Goal: Task Accomplishment & Management: Manage account settings

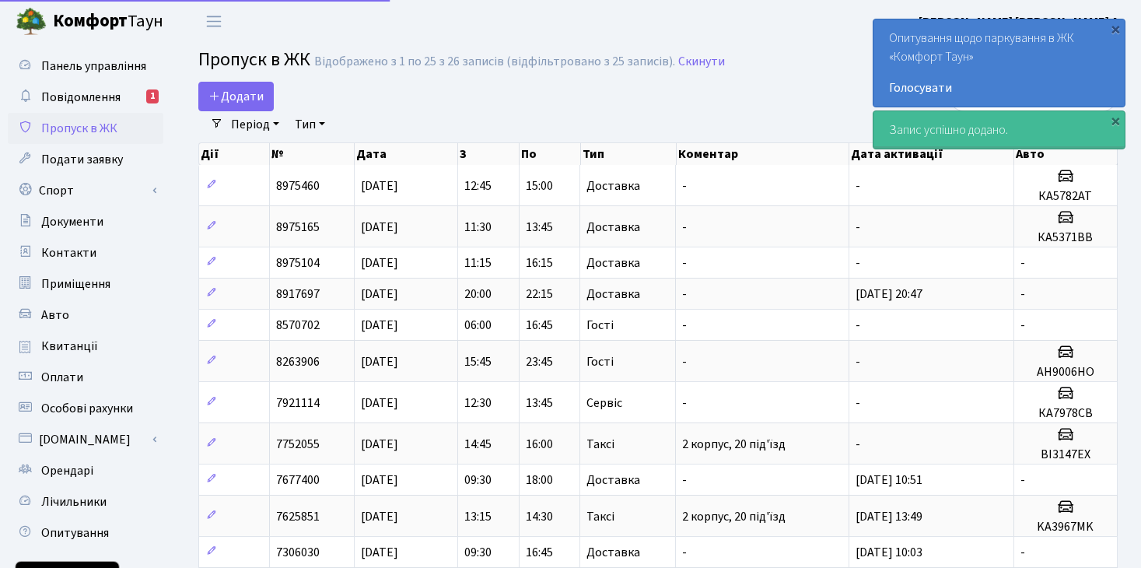
select select "25"
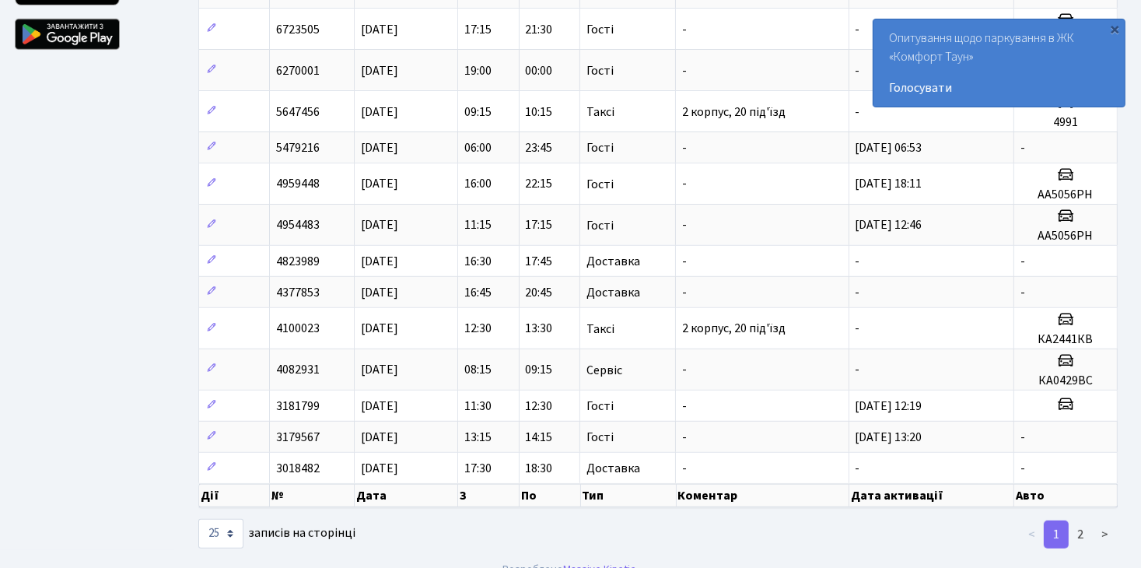
scroll to position [603, 0]
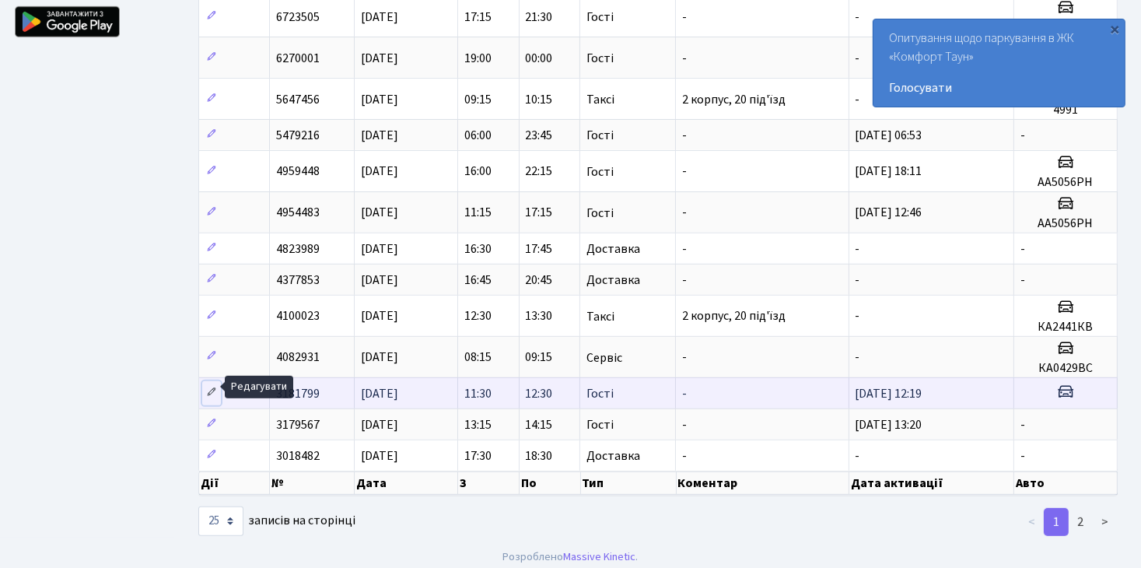
click at [208, 387] on icon at bounding box center [211, 392] width 11 height 11
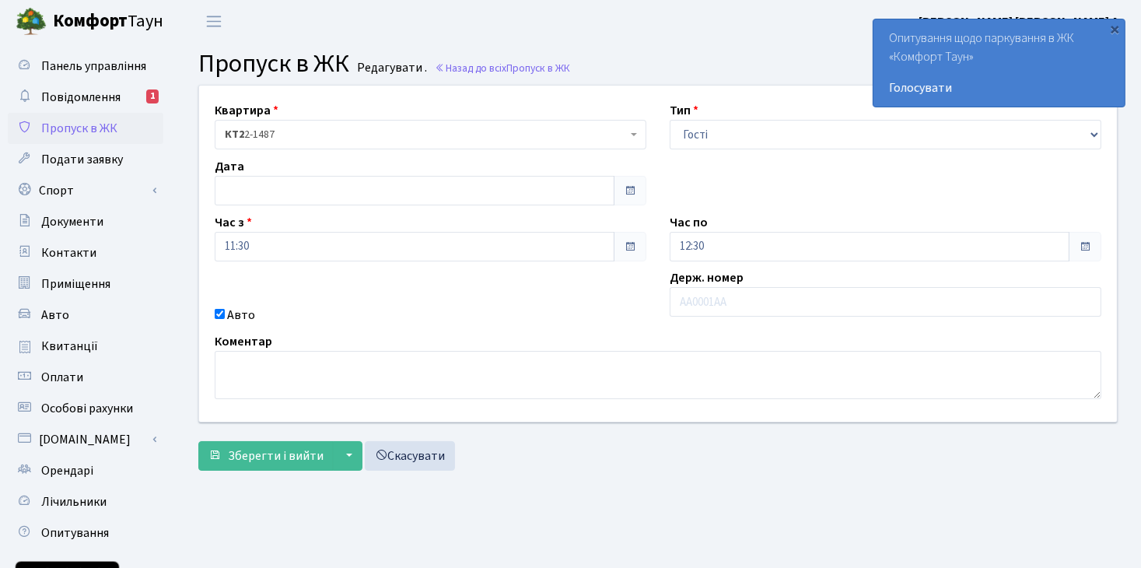
click at [68, 128] on span "Пропуск в ЖК" at bounding box center [79, 128] width 76 height 17
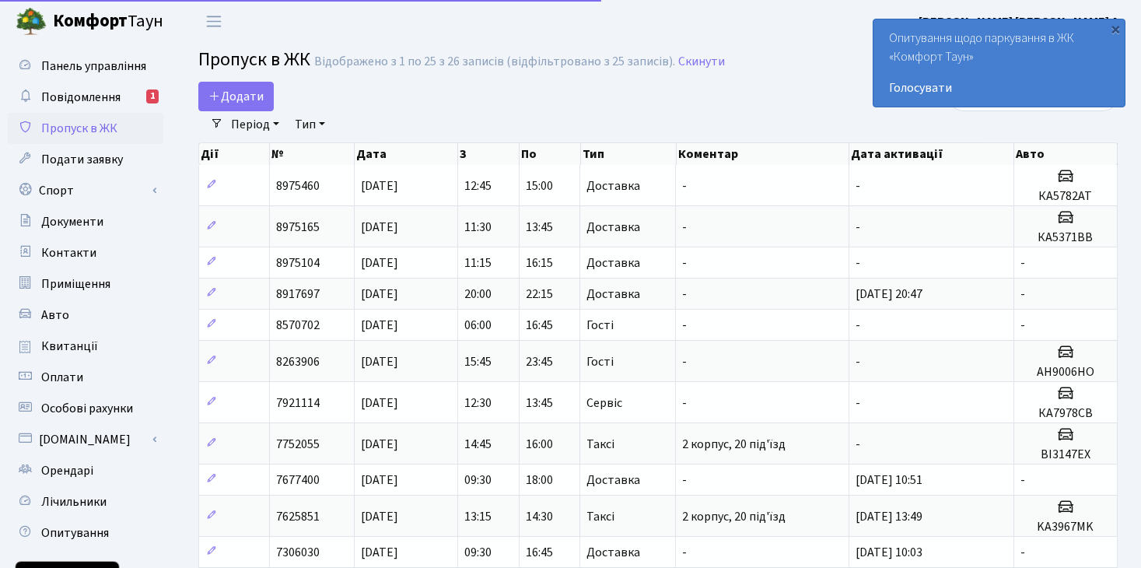
select select "25"
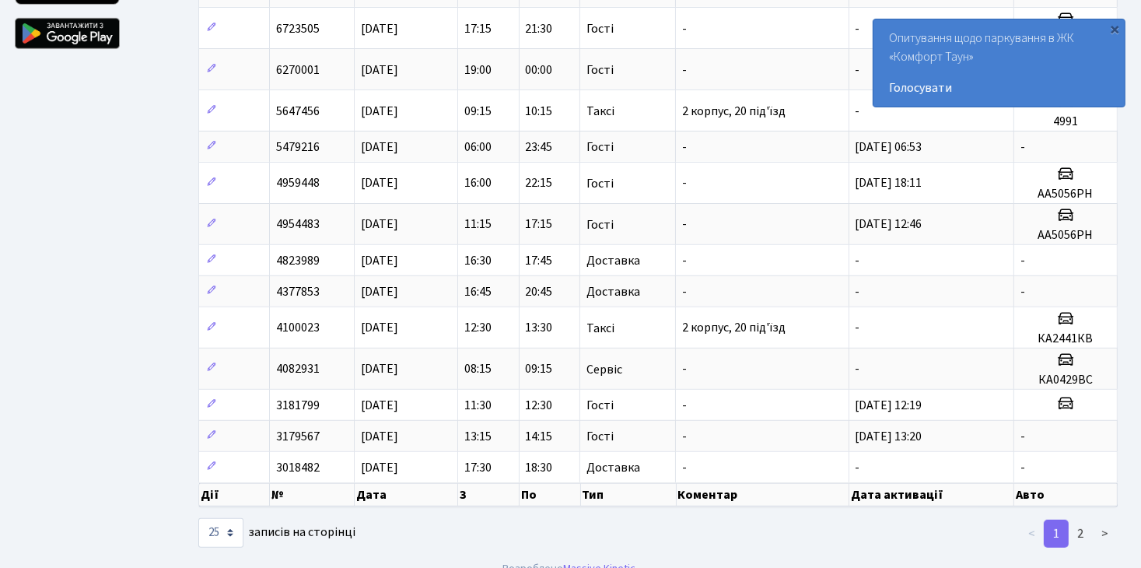
scroll to position [603, 0]
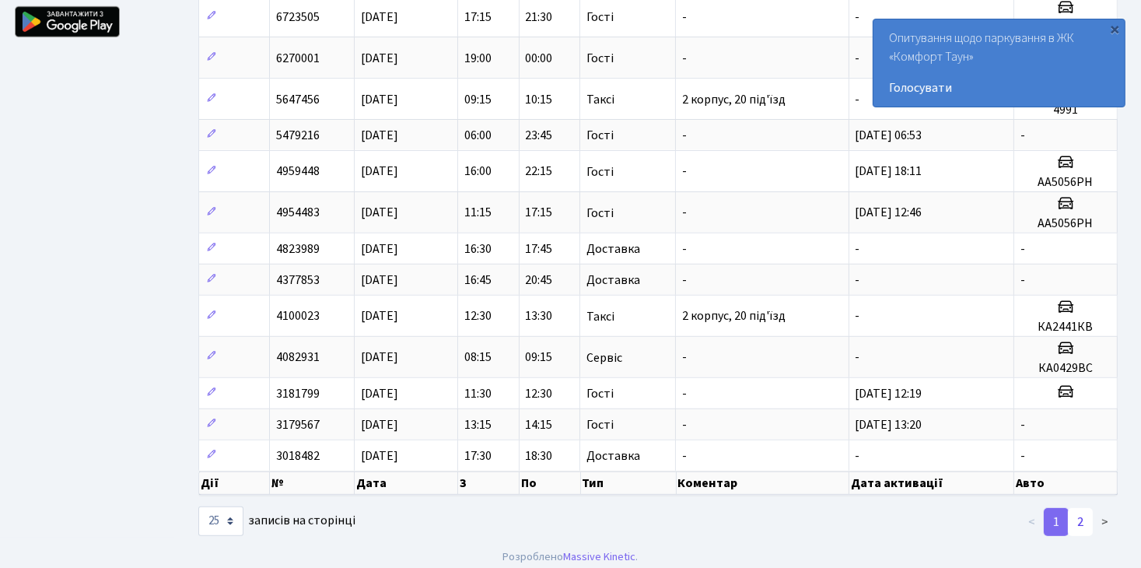
click at [1083, 508] on link "2" at bounding box center [1080, 522] width 25 height 28
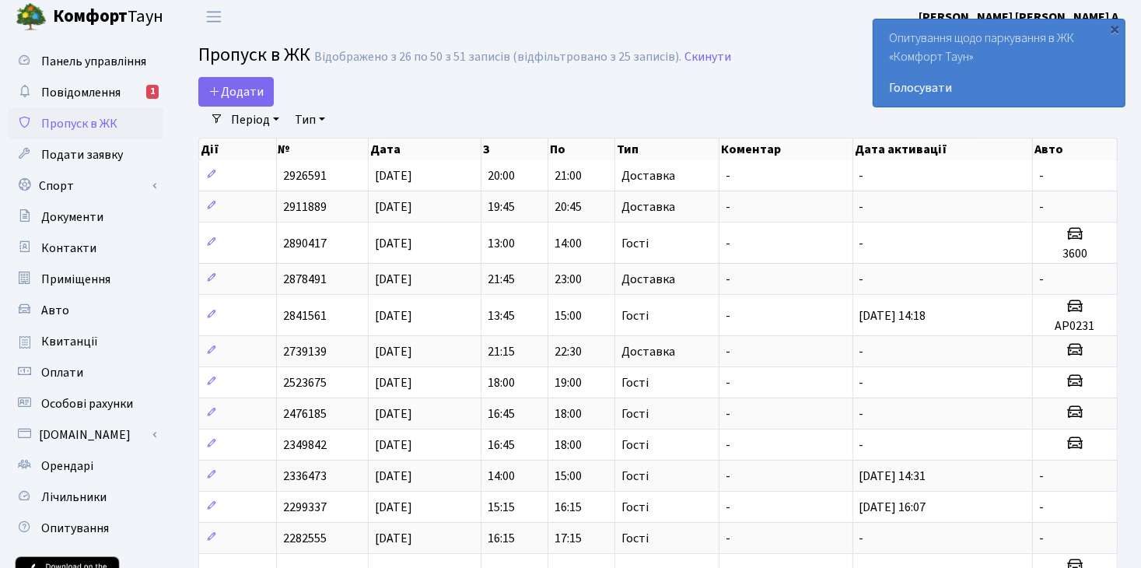
scroll to position [0, 0]
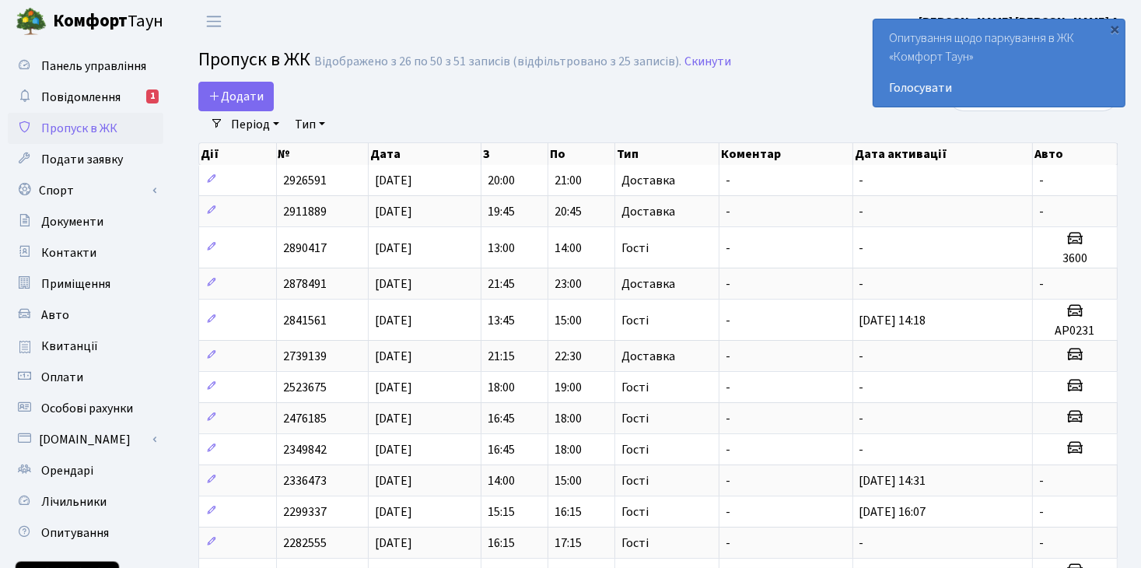
click at [324, 121] on link "Тип" at bounding box center [310, 124] width 43 height 26
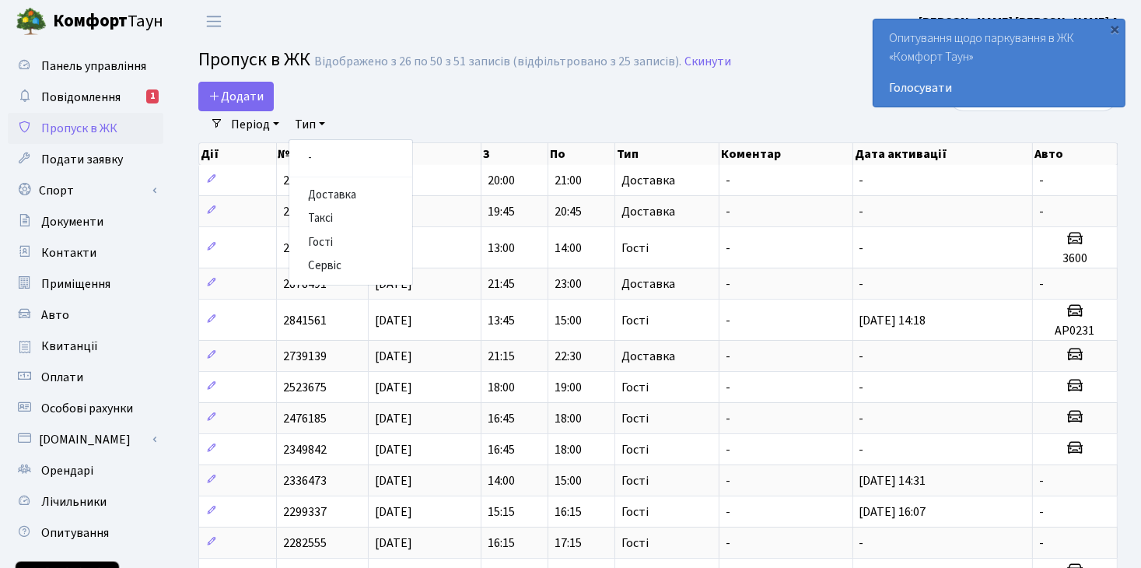
click at [352, 96] on div "Додати" at bounding box center [500, 97] width 605 height 30
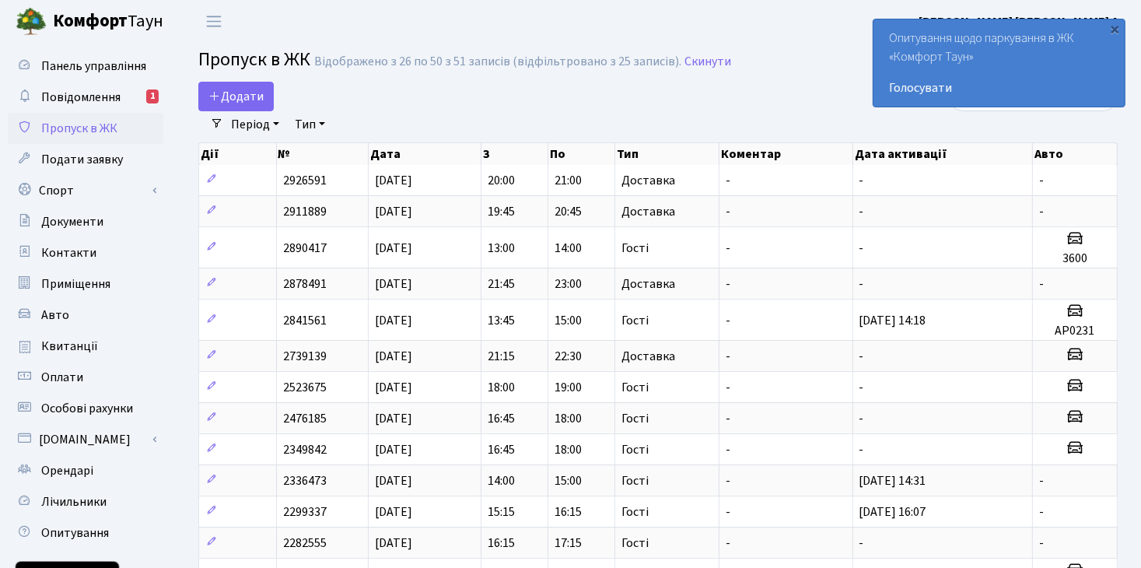
click at [276, 122] on link "Період" at bounding box center [255, 124] width 61 height 26
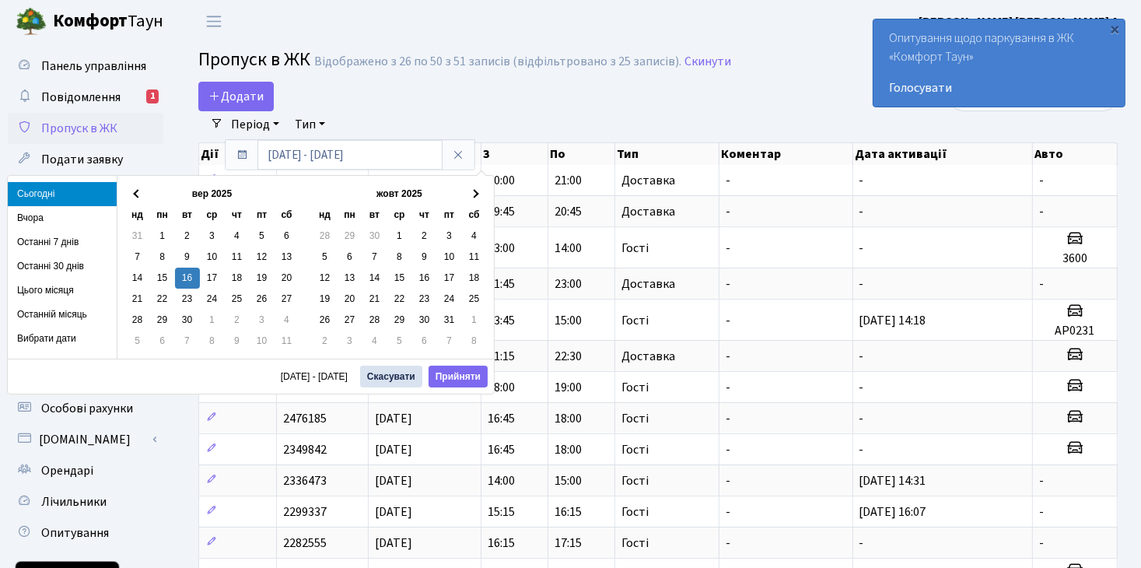
click at [364, 105] on div "Додати" at bounding box center [500, 97] width 605 height 30
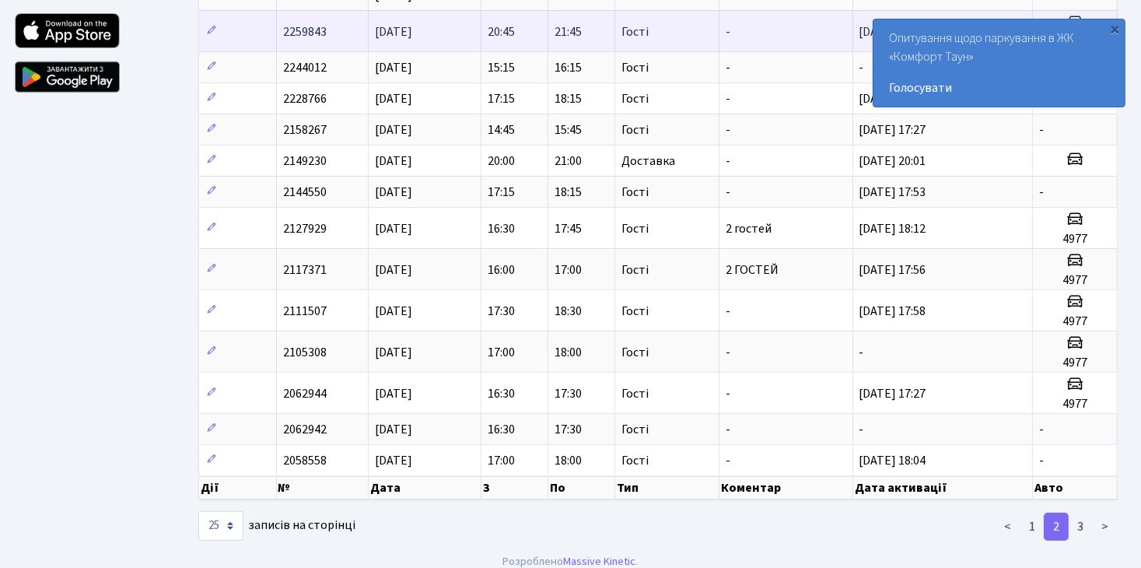
scroll to position [551, 0]
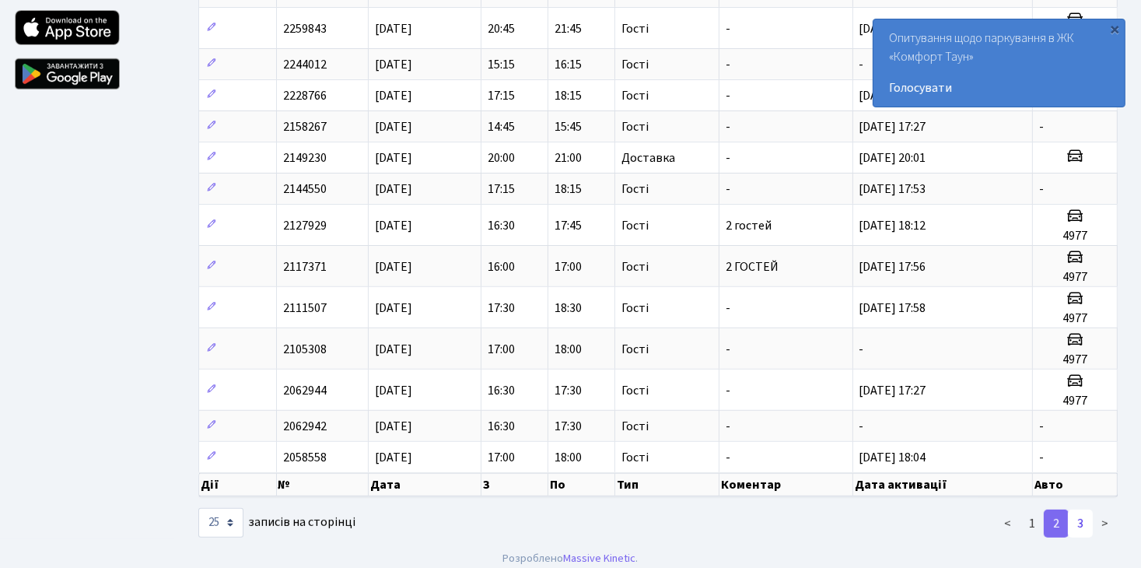
click at [1078, 509] on link "3" at bounding box center [1080, 523] width 25 height 28
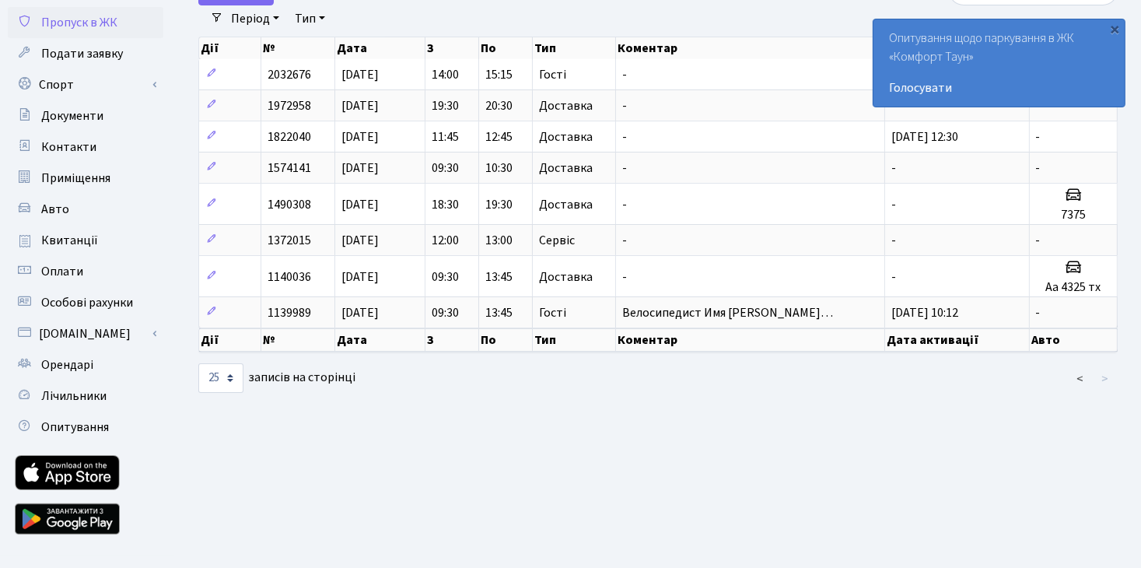
scroll to position [132, 0]
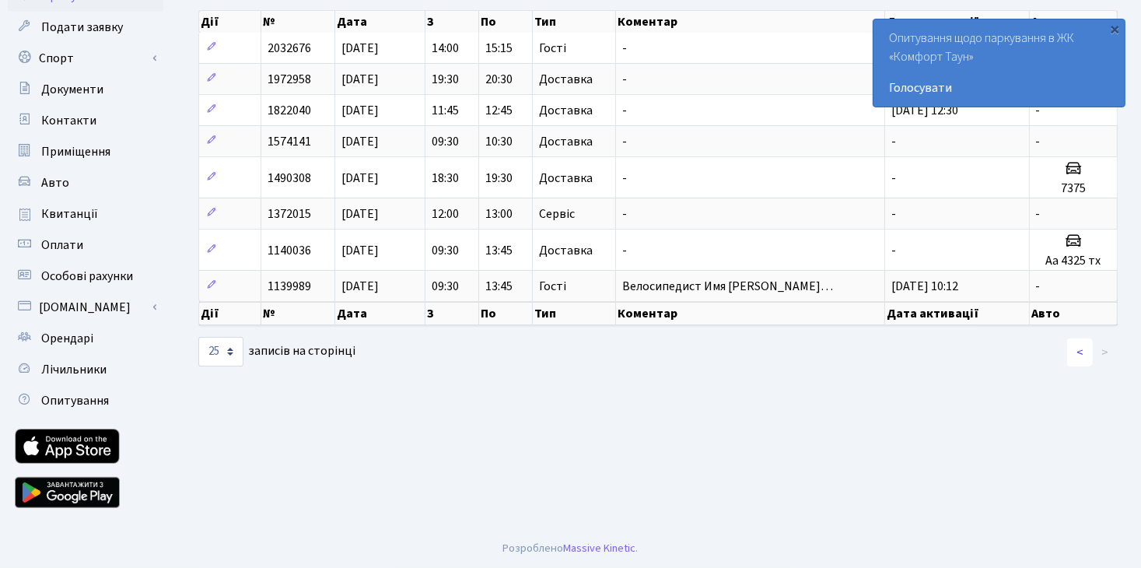
click at [1083, 350] on link "<" at bounding box center [1080, 352] width 26 height 28
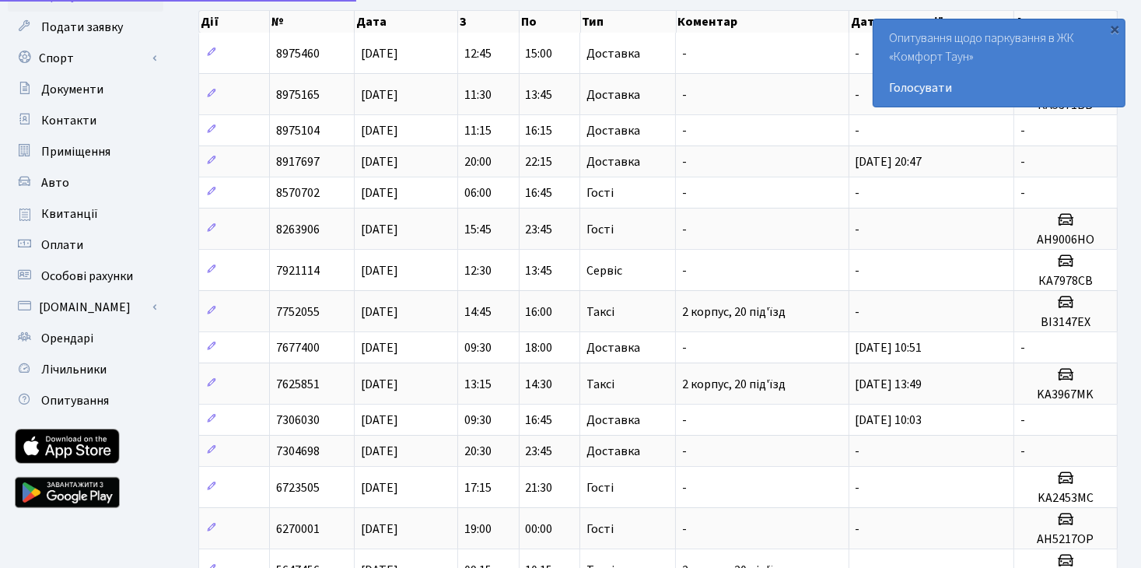
scroll to position [603, 0]
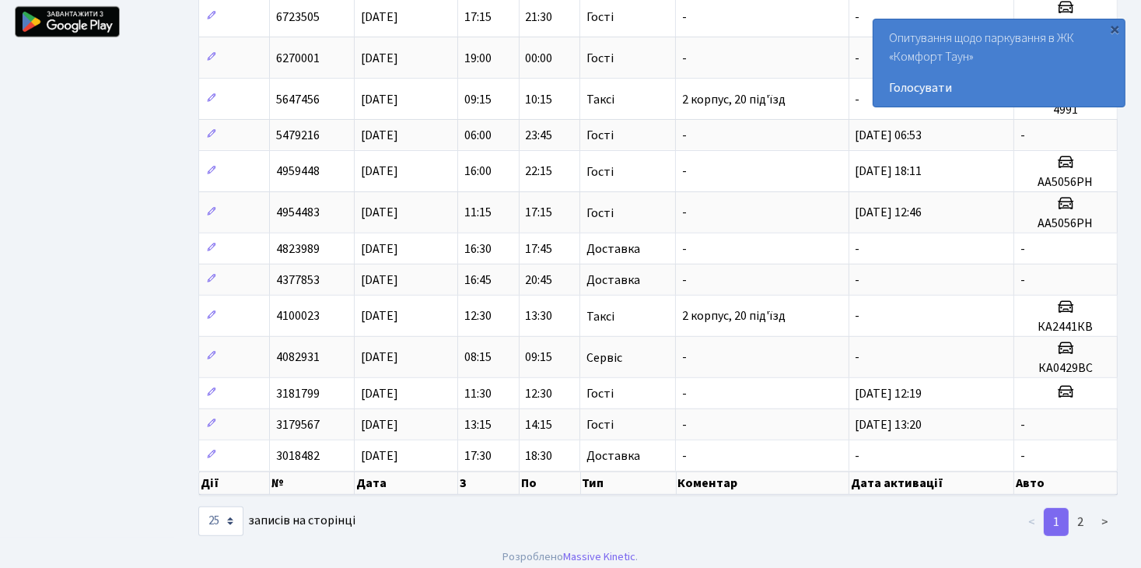
click at [1051, 509] on link "1" at bounding box center [1056, 522] width 25 height 28
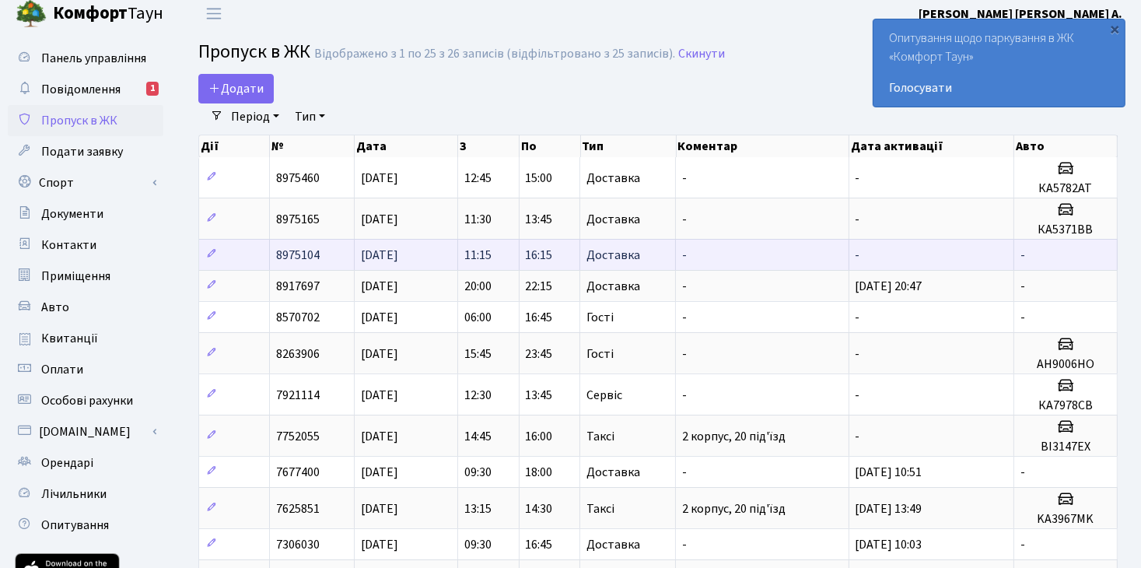
scroll to position [0, 0]
